Goal: Information Seeking & Learning: Learn about a topic

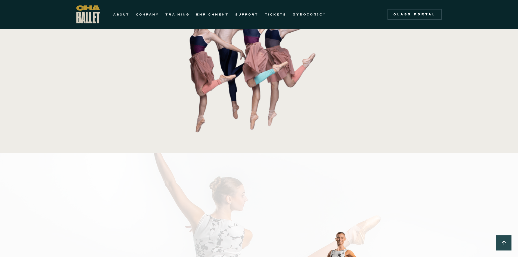
scroll to position [27, 0]
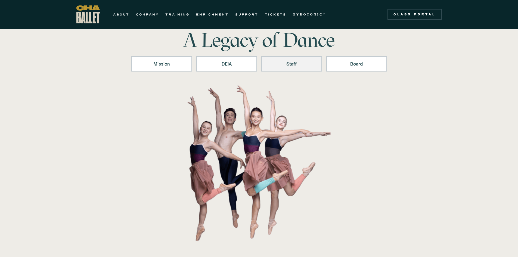
click at [306, 63] on div "Staff" at bounding box center [292, 64] width 47 height 7
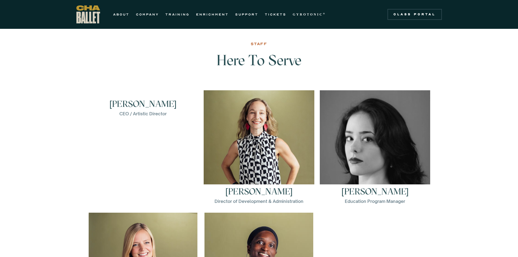
scroll to position [696, 0]
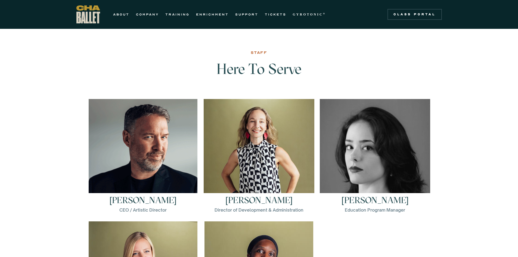
click at [163, 170] on img at bounding box center [143, 153] width 109 height 109
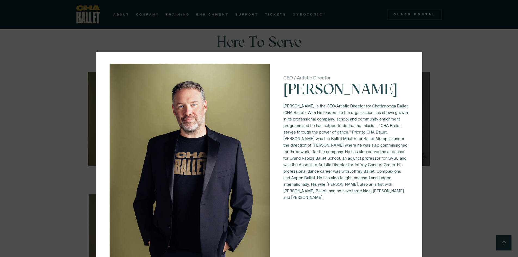
scroll to position [0, 0]
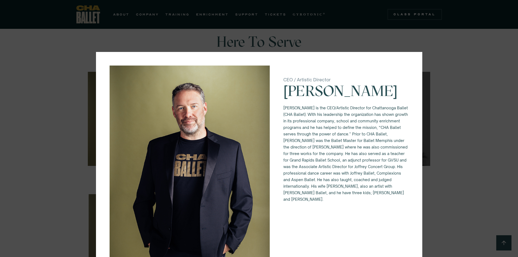
click at [373, 42] on div "CEO / Artistic Director [PERSON_NAME] [PERSON_NAME] is the CEO/Artistic Directo…" at bounding box center [259, 128] width 518 height 257
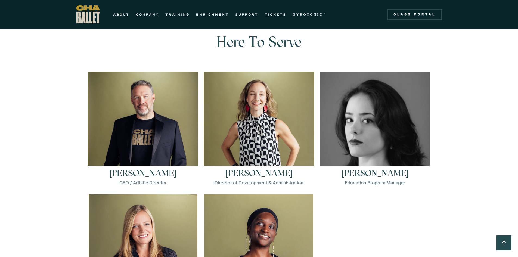
scroll to position [27, 0]
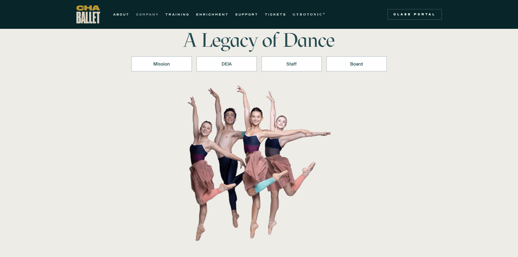
click at [155, 13] on link "COMPANY" at bounding box center [147, 14] width 23 height 7
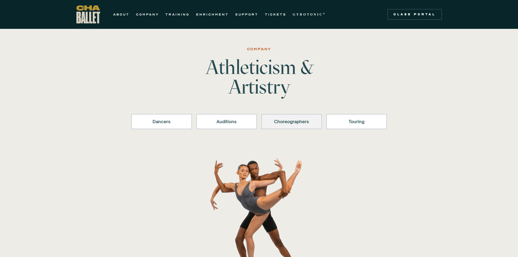
click at [296, 118] on link "Choreographers" at bounding box center [292, 121] width 61 height 15
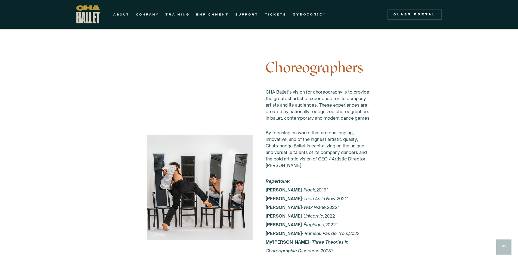
scroll to position [827, 0]
